Goal: Transaction & Acquisition: Download file/media

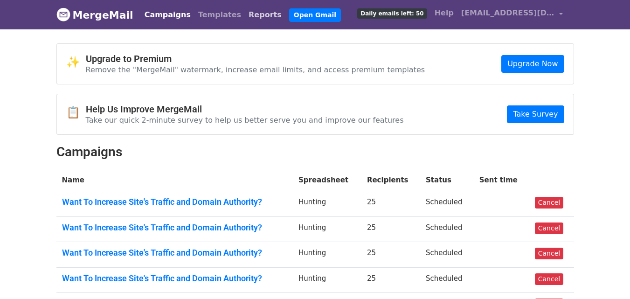
click at [245, 21] on link "Reports" at bounding box center [265, 15] width 41 height 19
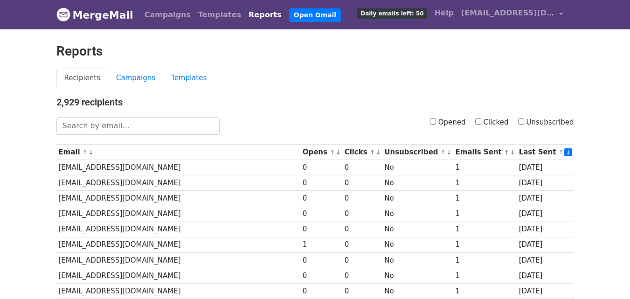
click at [484, 117] on label "Clicked" at bounding box center [492, 122] width 34 height 11
click at [481, 118] on input "Clicked" at bounding box center [478, 121] width 6 height 6
checkbox input "true"
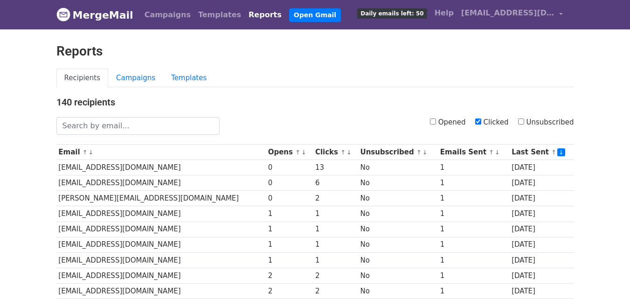
scroll to position [460, 0]
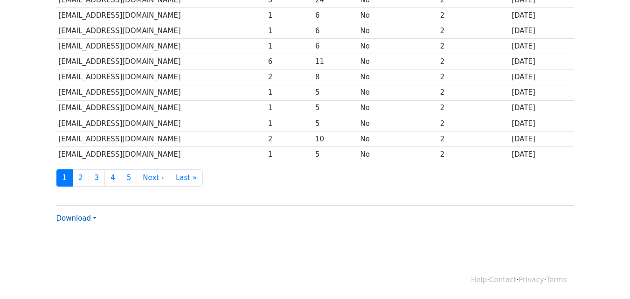
click at [68, 214] on link "Download" at bounding box center [76, 218] width 40 height 8
click at [75, 235] on link "CSV" at bounding box center [94, 235] width 74 height 15
